Goal: Task Accomplishment & Management: Manage account settings

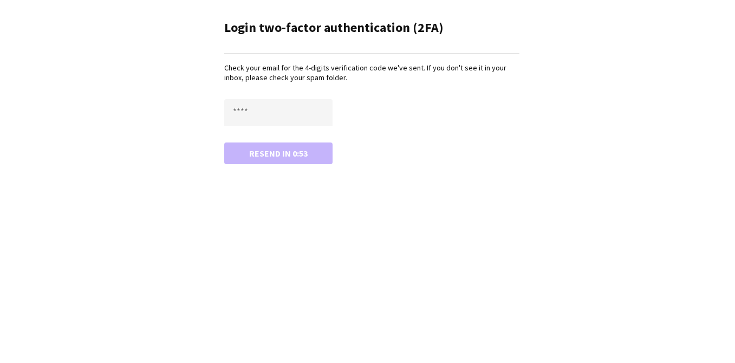
click at [270, 130] on form "Resend in 0:53" at bounding box center [371, 131] width 295 height 65
click at [271, 110] on input "text" at bounding box center [278, 112] width 108 height 27
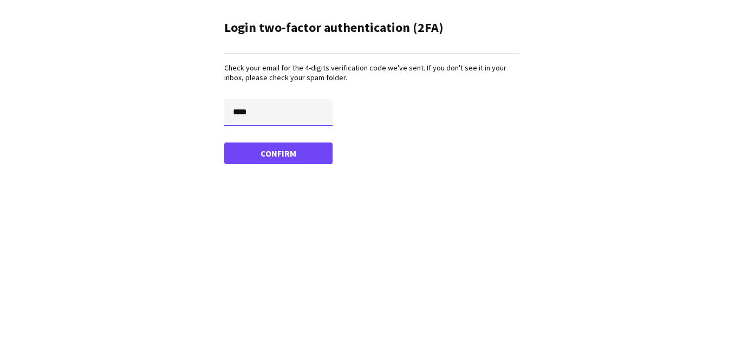
type input "****"
click at [224, 142] on button "Confirm" at bounding box center [278, 153] width 108 height 22
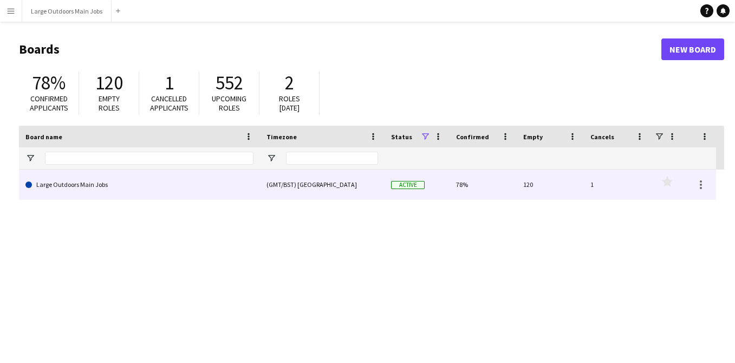
click at [106, 183] on link "Large Outdoors Main Jobs" at bounding box center [139, 185] width 228 height 30
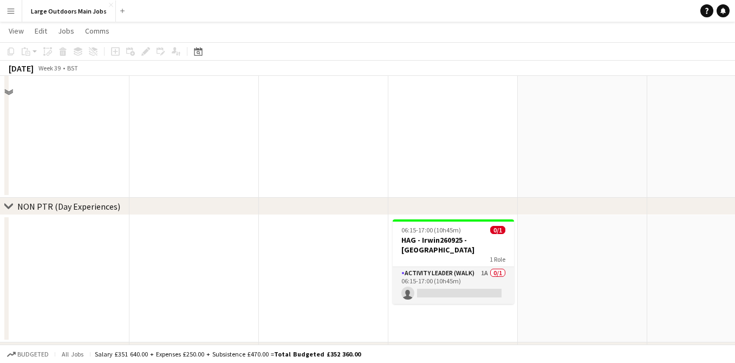
scroll to position [729, 0]
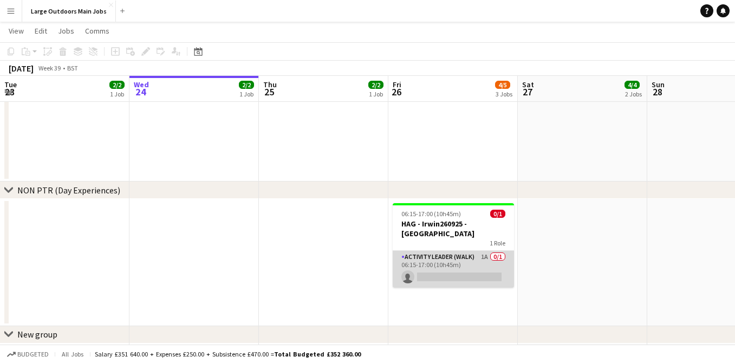
click at [440, 251] on app-card-role "Activity Leader (Walk) 1A 0/1 06:15-17:00 (10h45m) single-neutral-actions" at bounding box center [453, 269] width 121 height 37
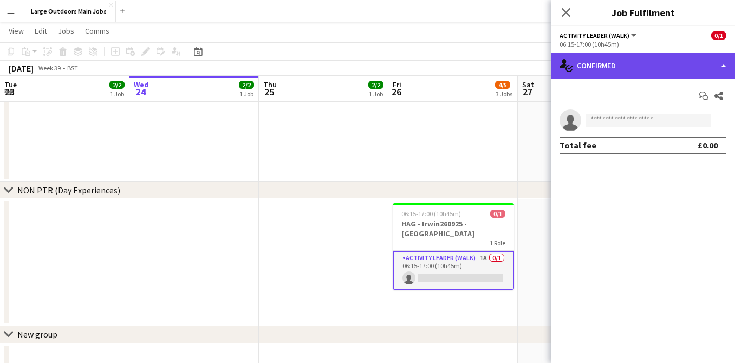
click at [633, 70] on div "single-neutral-actions-check-2 Confirmed" at bounding box center [643, 66] width 184 height 26
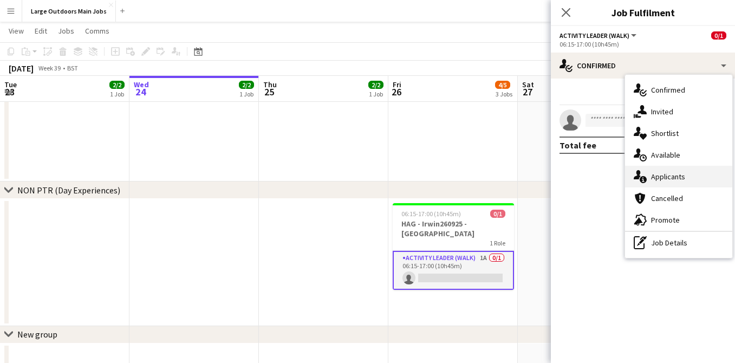
click at [665, 175] on span "Applicants" at bounding box center [668, 177] width 34 height 10
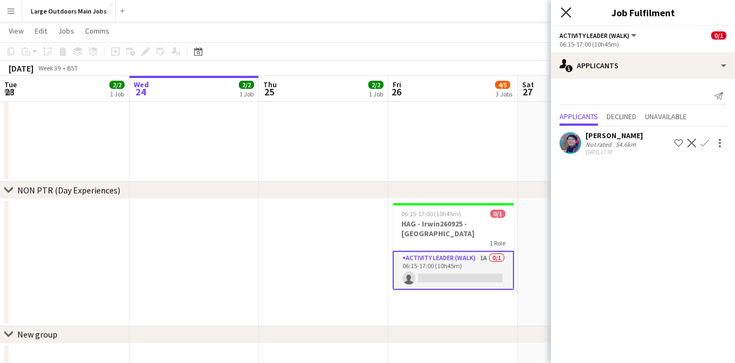
click at [567, 11] on icon at bounding box center [566, 12] width 10 height 10
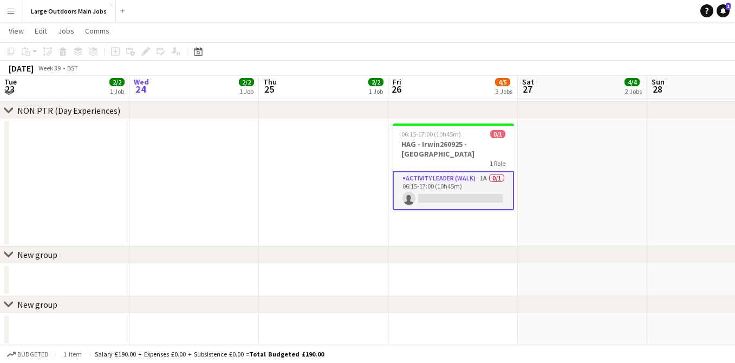
scroll to position [809, 0]
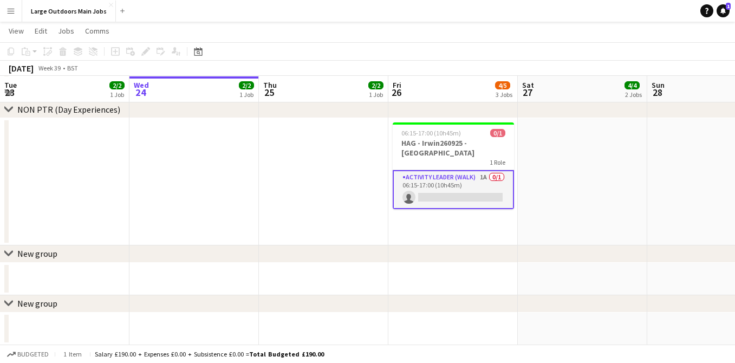
click at [602, 194] on app-date-cell at bounding box center [582, 181] width 129 height 127
